Goal: Task Accomplishment & Management: Manage account settings

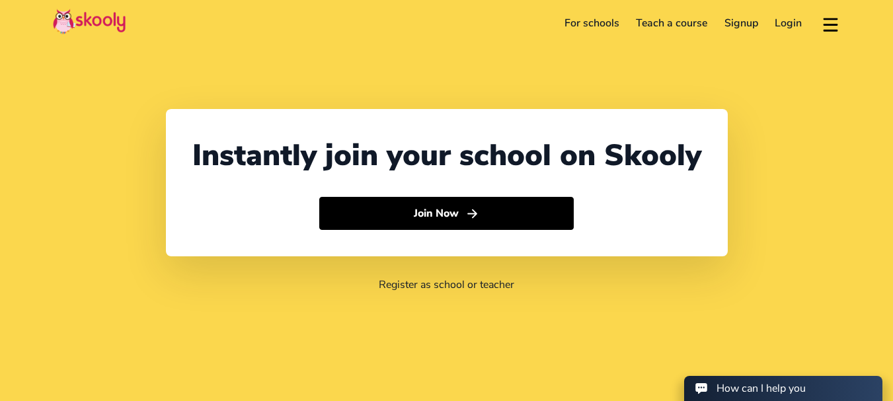
select select "91"
select select "[GEOGRAPHIC_DATA]"
select select "[GEOGRAPHIC_DATA]/[GEOGRAPHIC_DATA]"
click at [781, 16] on link "Login" at bounding box center [789, 23] width 44 height 21
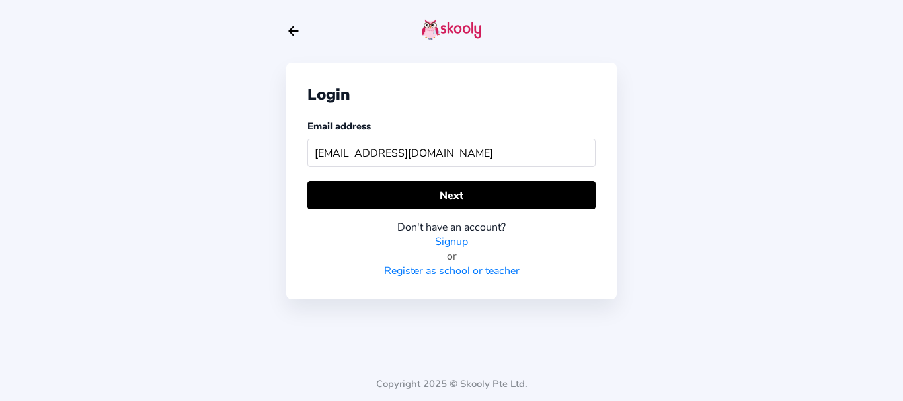
type input "[EMAIL_ADDRESS][DOMAIN_NAME]"
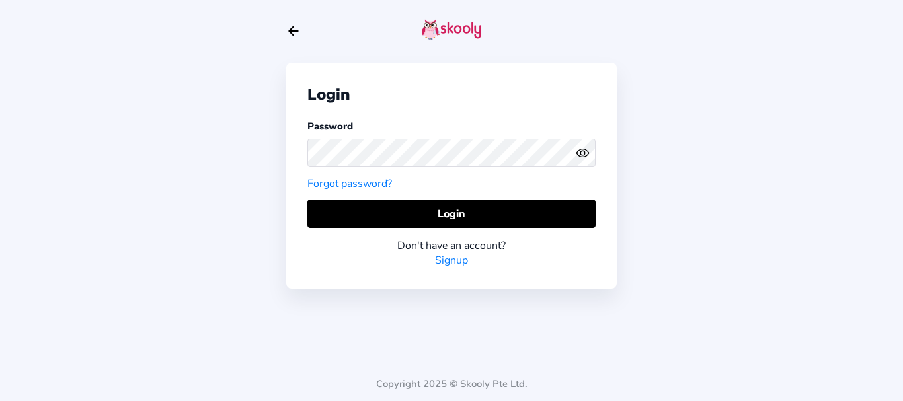
click at [438, 198] on div "Login Password Forgot password? Login Don't have an account? Signup" at bounding box center [451, 176] width 331 height 226
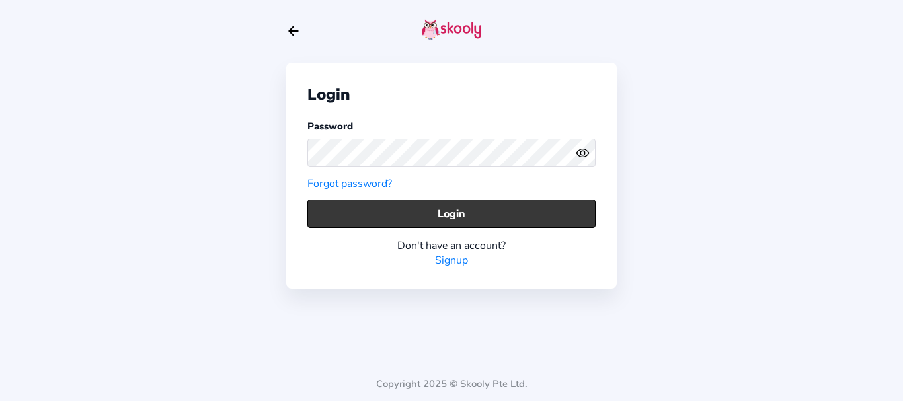
click at [436, 201] on button "Login" at bounding box center [451, 214] width 288 height 28
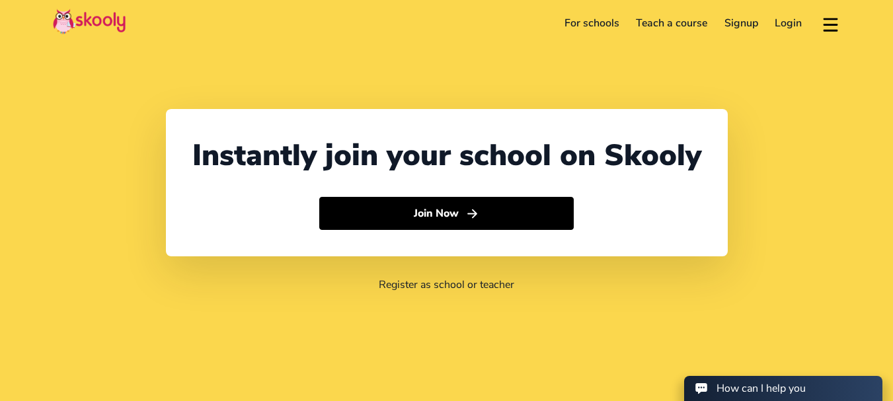
select select "91"
select select "[GEOGRAPHIC_DATA]"
select select "[GEOGRAPHIC_DATA]/[GEOGRAPHIC_DATA]"
click at [786, 22] on link "Login" at bounding box center [789, 23] width 44 height 21
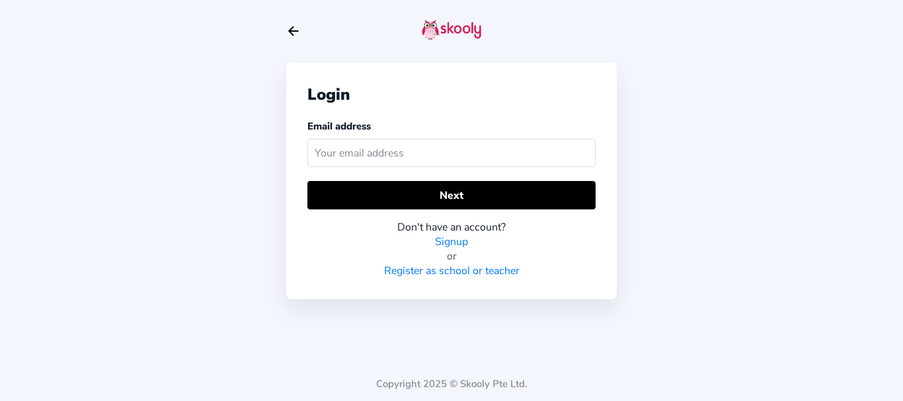
click at [383, 150] on input "text" at bounding box center [451, 153] width 288 height 28
type input "[EMAIL_ADDRESS][DOMAIN_NAME]"
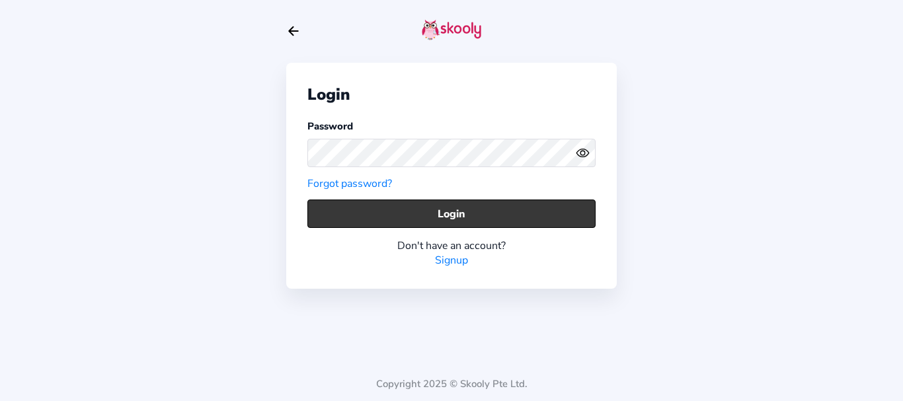
click at [330, 206] on button "Login" at bounding box center [451, 214] width 288 height 28
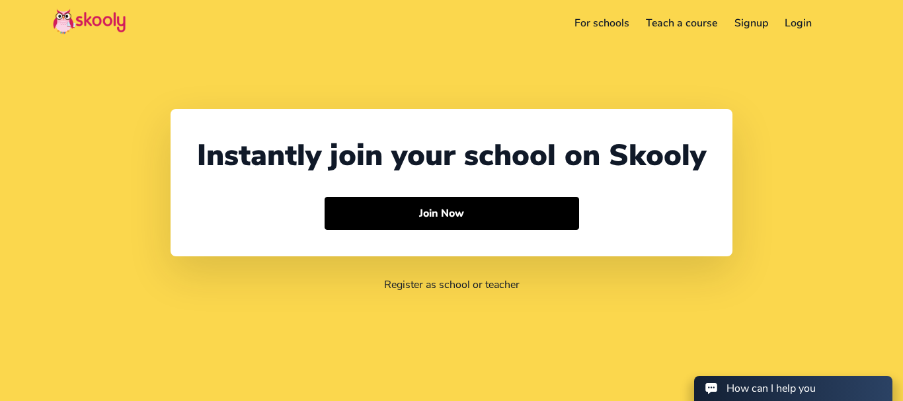
click at [795, 22] on link "Login" at bounding box center [799, 23] width 44 height 21
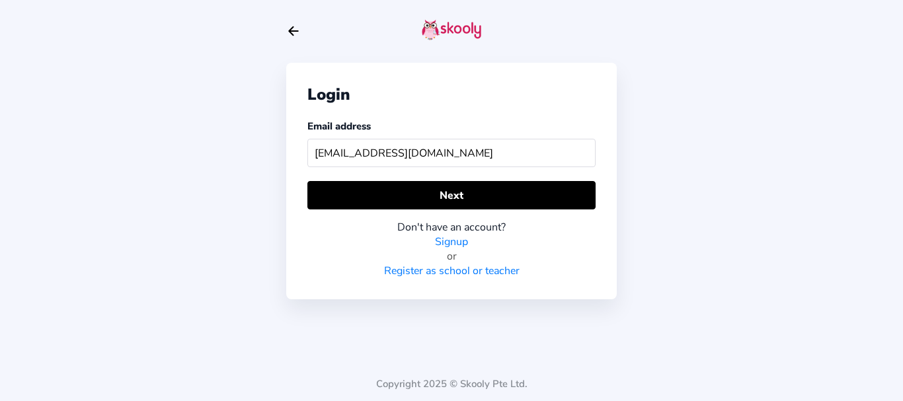
type input "grooveskooly@mailinator.com"
click at [497, 158] on input "grooveskooly@mailinator.com" at bounding box center [451, 153] width 288 height 28
type input "groovemusicskooly@mailinator.com"
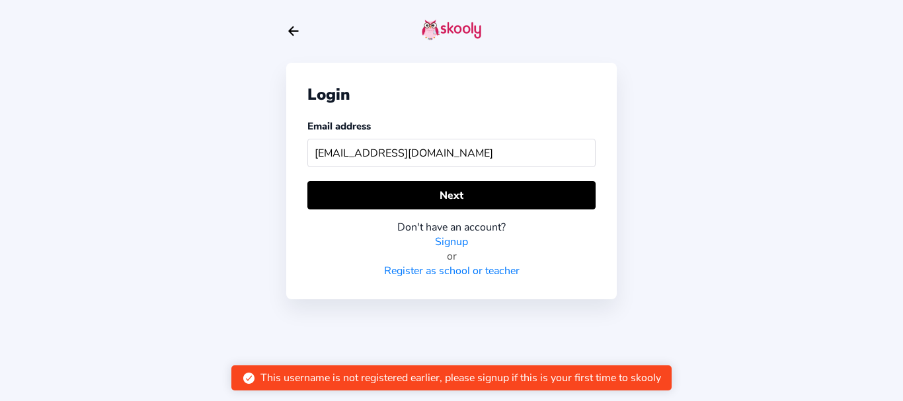
click at [379, 157] on input "groovemusicskooly@mailinator.com" at bounding box center [451, 153] width 288 height 28
drag, startPoint x: 537, startPoint y: 151, endPoint x: 179, endPoint y: 149, distance: 357.7
click at [179, 149] on div "Login Email address groovemusicskooly@mailinator.com Next Don't have an account…" at bounding box center [451, 200] width 903 height 401
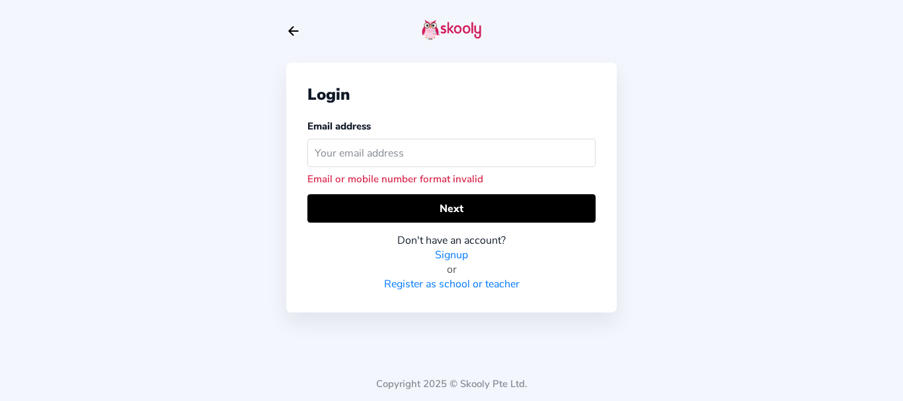
click at [220, 124] on div "Login Email address Email or mobile number format invalid Next Don't have an ac…" at bounding box center [451, 200] width 903 height 401
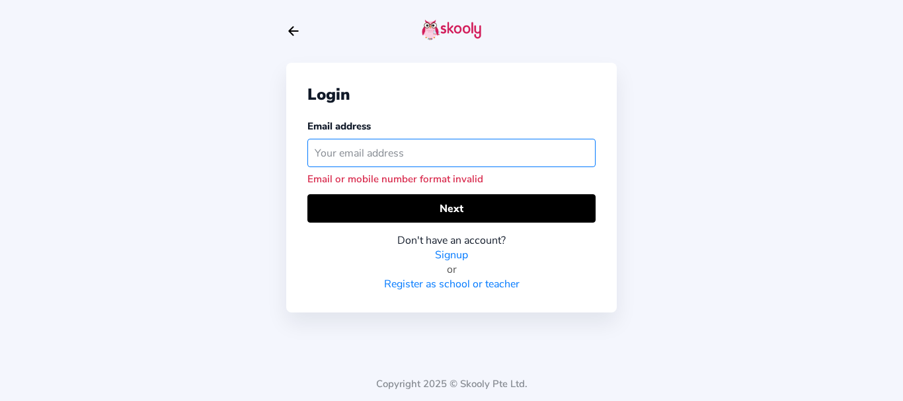
click at [400, 148] on input "text" at bounding box center [451, 153] width 288 height 28
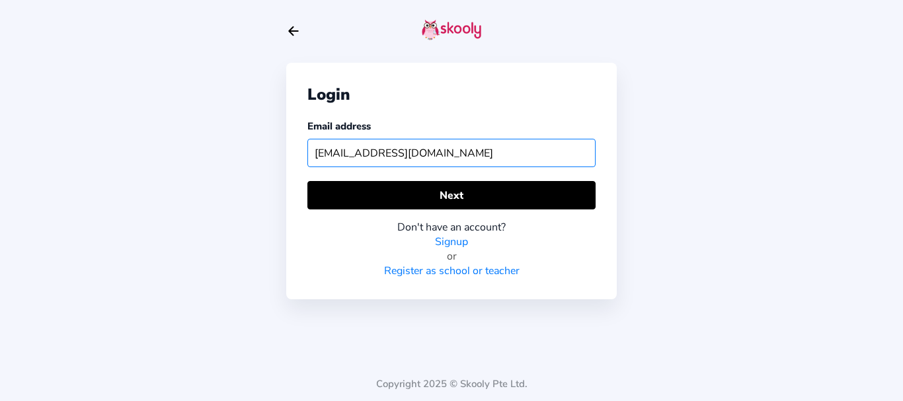
type input "[EMAIL_ADDRESS][DOMAIN_NAME]"
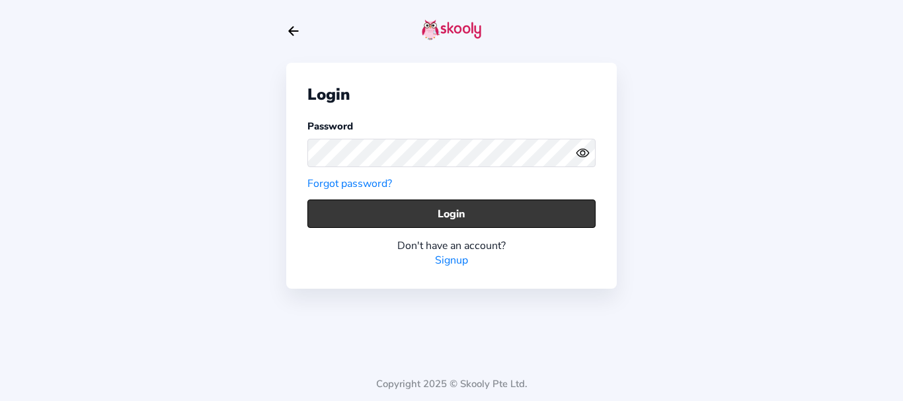
click at [351, 213] on button "Login" at bounding box center [451, 214] width 288 height 28
